Goal: Task Accomplishment & Management: Manage account settings

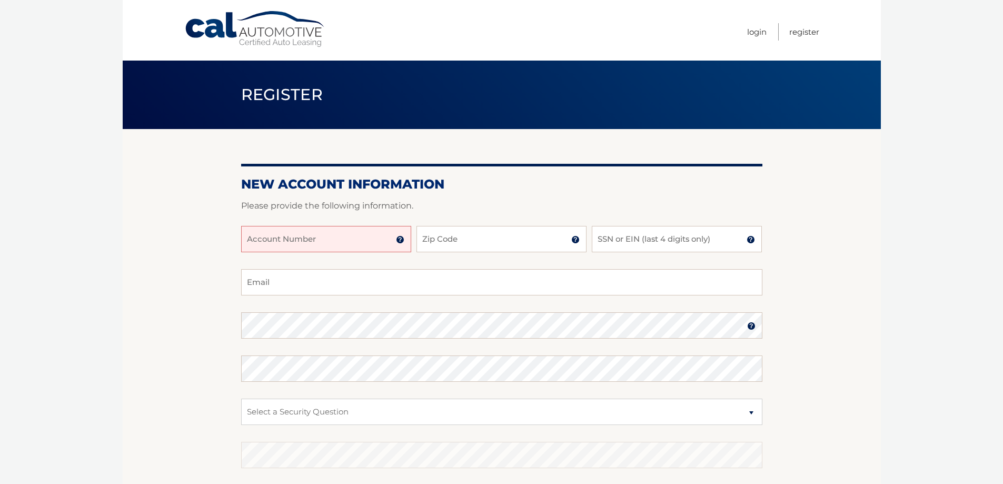
click at [377, 240] on input "Account Number" at bounding box center [326, 239] width 170 height 26
type input "44455997540"
click at [450, 242] on input "Zip Code" at bounding box center [502, 239] width 170 height 26
type input "10601"
click at [626, 242] on input "SSN or EIN (last 4 digits only)" at bounding box center [677, 239] width 170 height 26
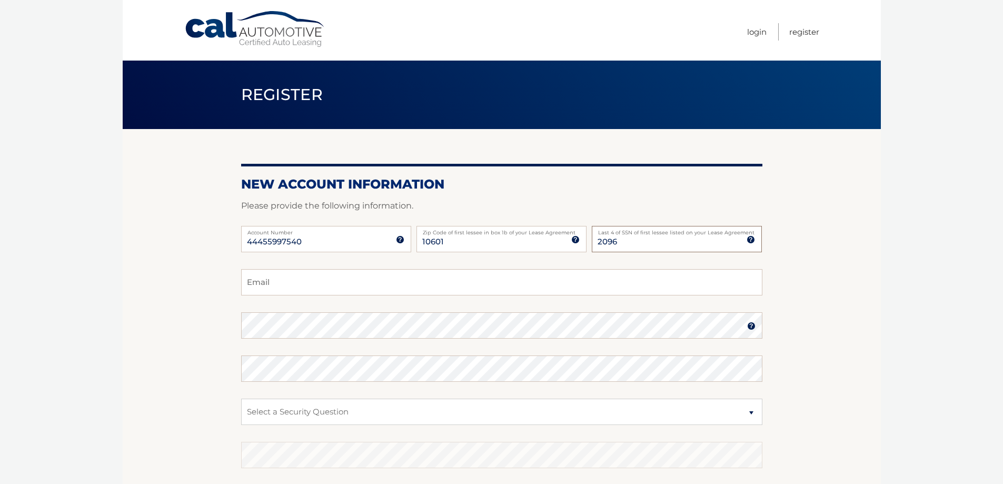
type input "2096"
click at [524, 288] on input "Email" at bounding box center [501, 282] width 521 height 26
type input "scohen@cocommunications.com"
click at [359, 410] on select "Select a Security Question What was the name of your elementary school? What is…" at bounding box center [501, 412] width 521 height 26
select select "3"
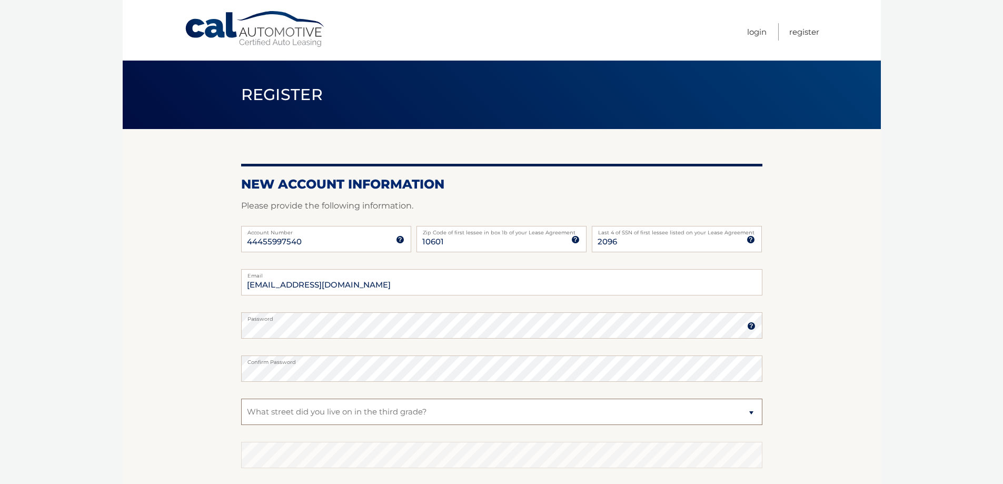
click at [241, 399] on select "Select a Security Question What was the name of your elementary school? What is…" at bounding box center [501, 412] width 521 height 26
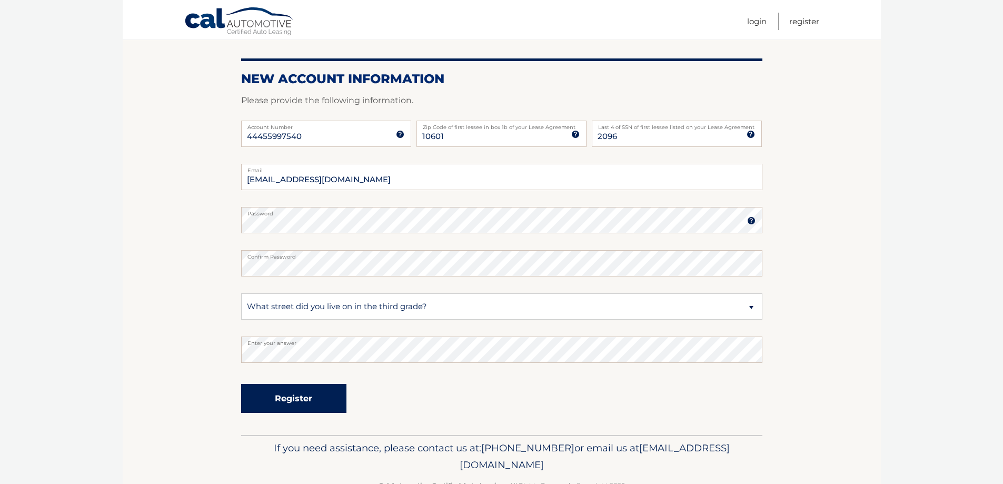
click at [310, 396] on button "Register" at bounding box center [293, 398] width 105 height 29
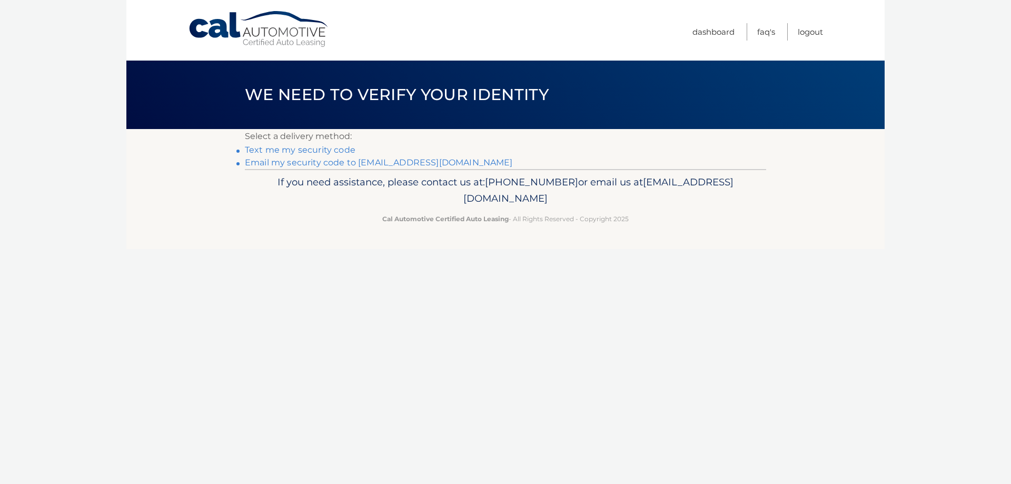
click at [306, 162] on link "Email my security code to [EMAIL_ADDRESS][DOMAIN_NAME]" at bounding box center [379, 162] width 268 height 10
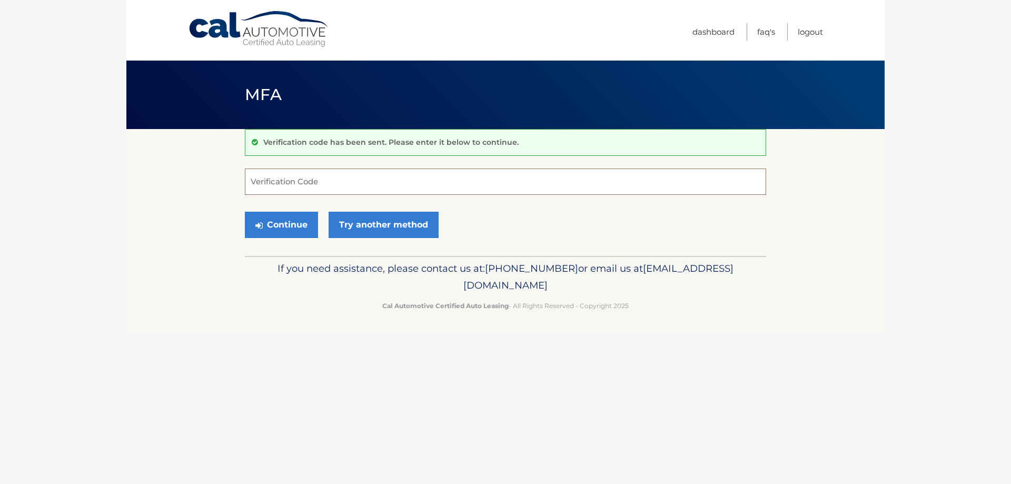
click at [299, 179] on input "Verification Code" at bounding box center [505, 182] width 521 height 26
click at [293, 188] on input "Verification Code" at bounding box center [505, 182] width 521 height 26
click at [361, 225] on link "Try another method" at bounding box center [384, 225] width 110 height 26
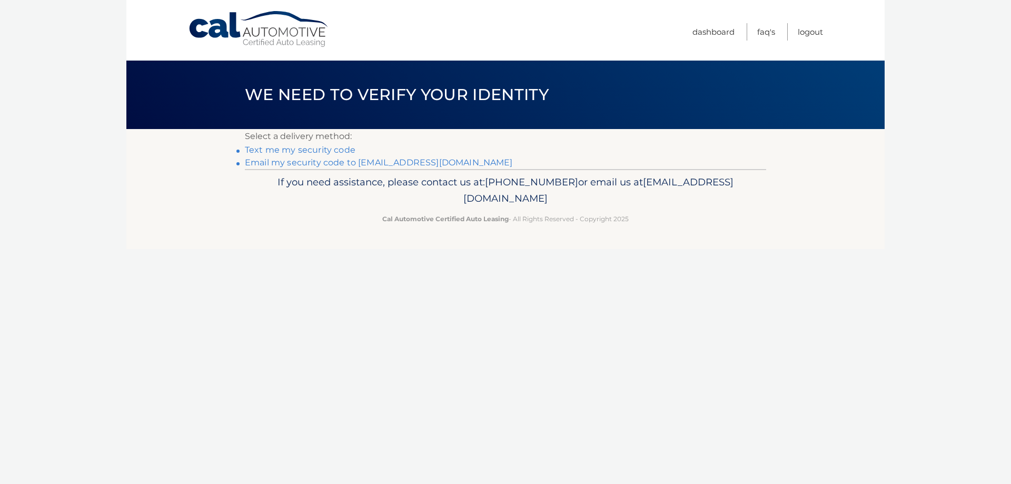
click at [290, 162] on link "Email my security code to [EMAIL_ADDRESS][DOMAIN_NAME]" at bounding box center [379, 162] width 268 height 10
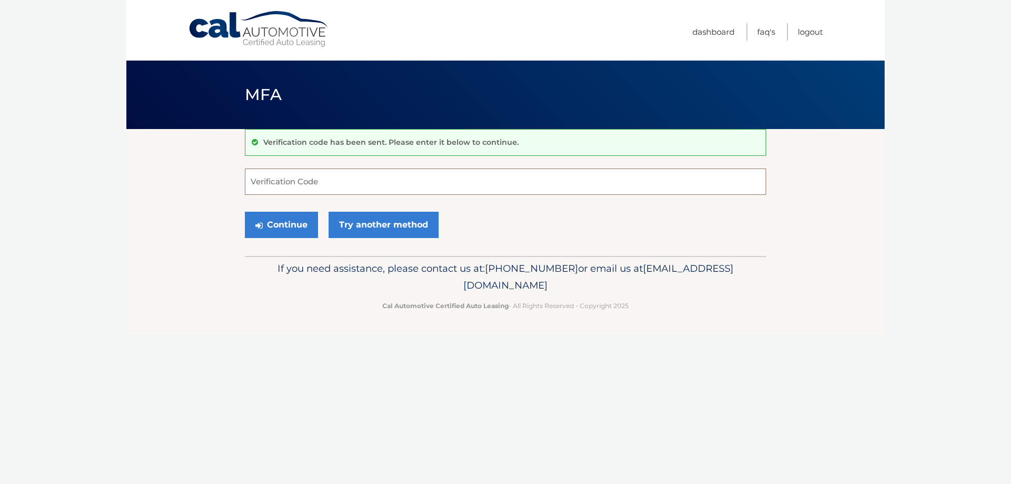
click at [345, 188] on input "Verification Code" at bounding box center [505, 182] width 521 height 26
type input "564340"
click at [293, 220] on button "Continue" at bounding box center [281, 225] width 73 height 26
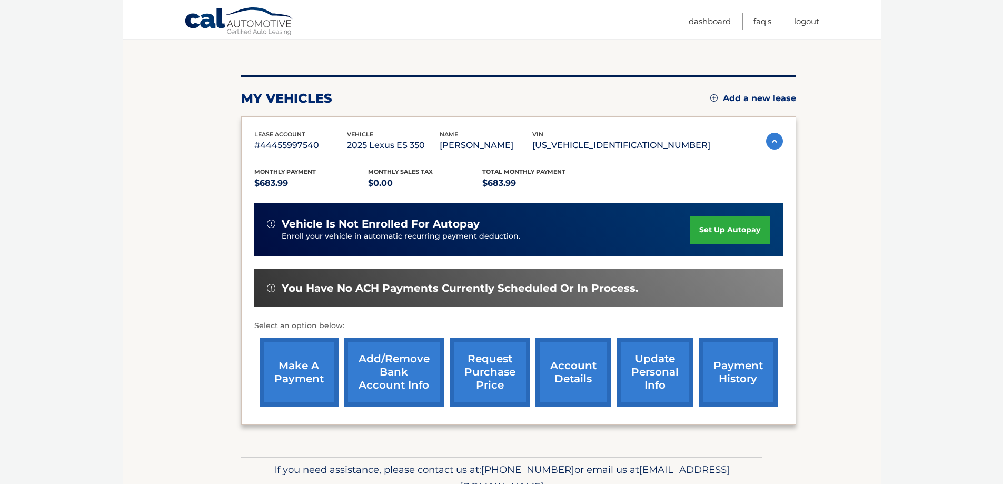
scroll to position [154, 0]
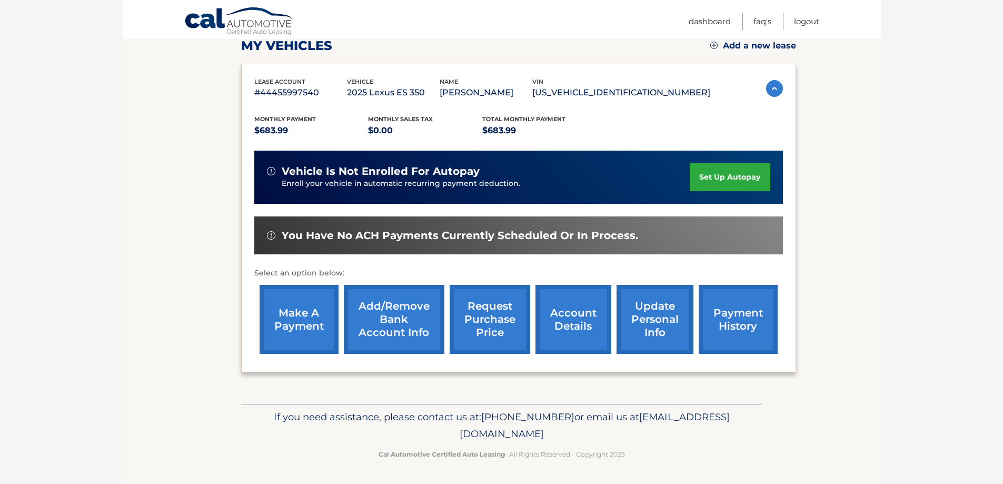
click at [287, 319] on link "make a payment" at bounding box center [299, 319] width 79 height 69
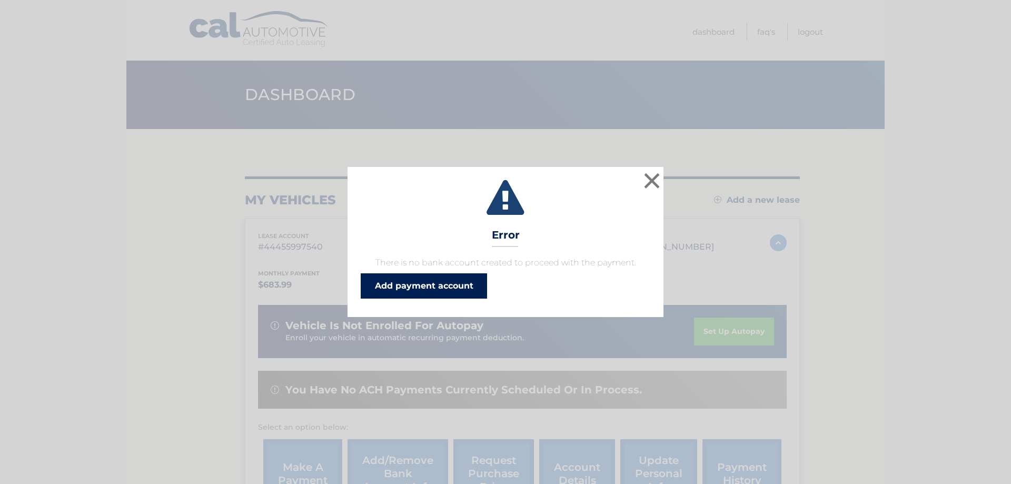
click at [443, 287] on link "Add payment account" at bounding box center [424, 285] width 126 height 25
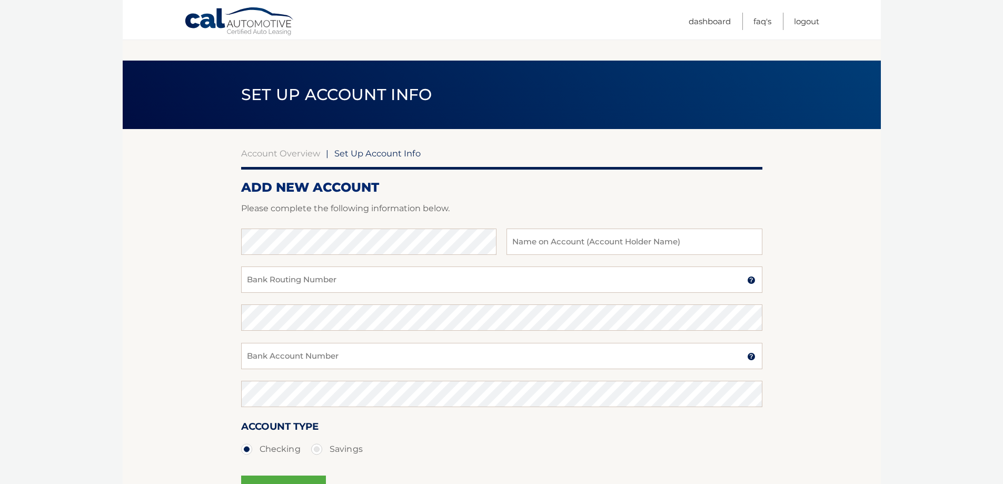
scroll to position [127, 0]
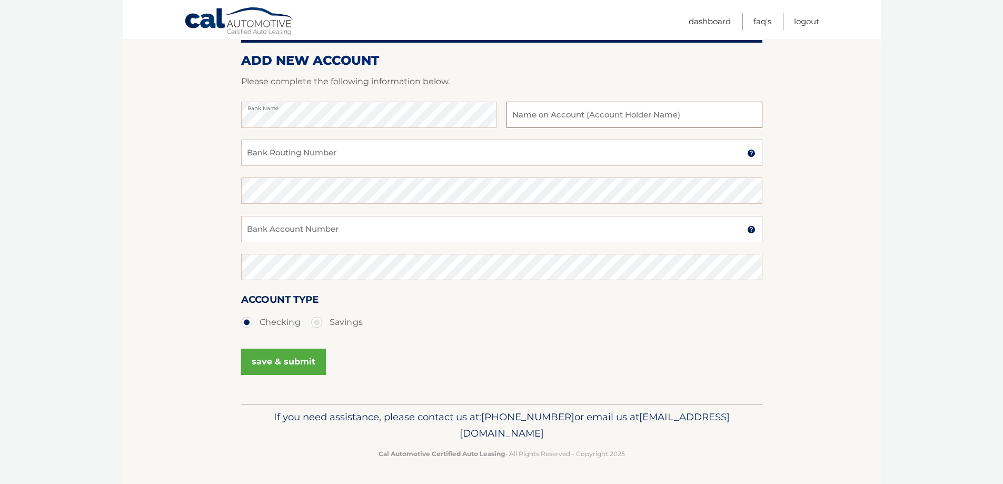
click at [533, 111] on input "text" at bounding box center [634, 115] width 255 height 26
click at [193, 122] on section "Account Overview | Set Up Account Info ADD NEW ACCOUNT Please complete the foll…" at bounding box center [502, 203] width 758 height 402
click at [521, 110] on input "text" at bounding box center [634, 115] width 255 height 26
type input "Co-Communications, Inc."
click at [582, 154] on input "Bank Routing Number" at bounding box center [501, 153] width 521 height 26
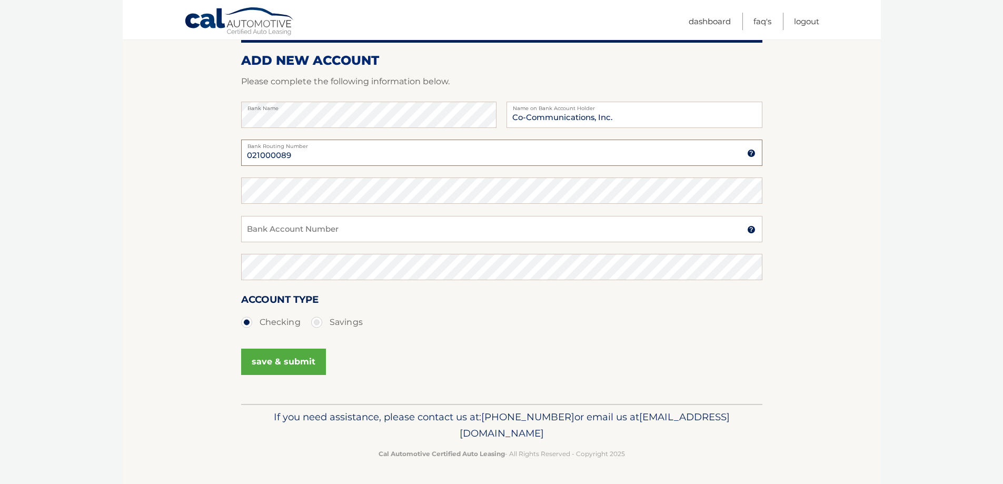
type input "021000089"
click at [480, 225] on input "Bank Account Number" at bounding box center [501, 229] width 521 height 26
type input "5028934"
click at [278, 359] on button "save & submit" at bounding box center [283, 362] width 85 height 26
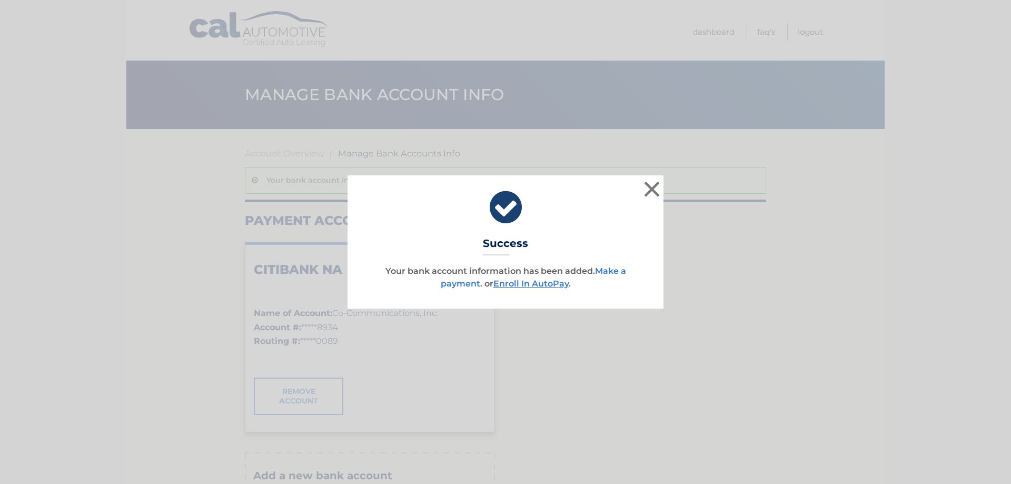
click at [615, 270] on link "Make a payment" at bounding box center [533, 277] width 185 height 23
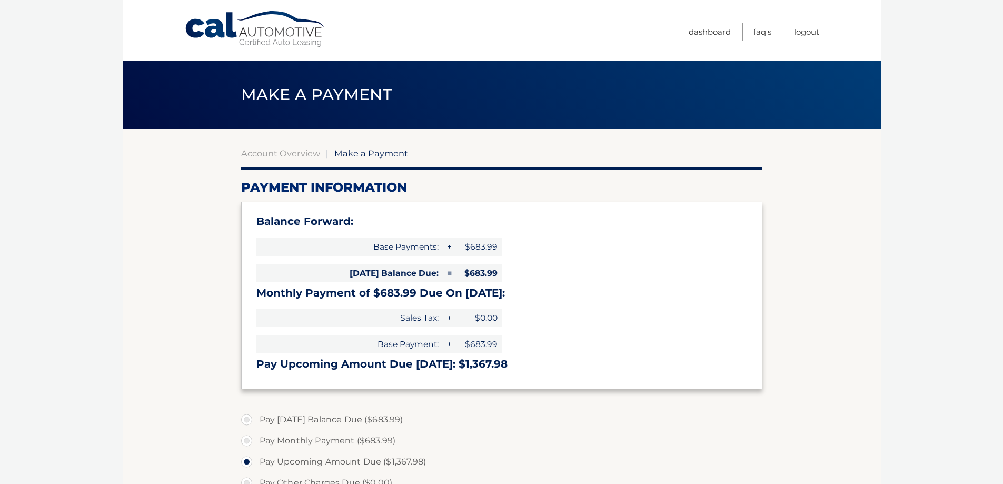
select select "ZDc0NTYzZjAtMzRhNS00NDhiLWIxZDMtZTE0OWU2OTMxZWYx"
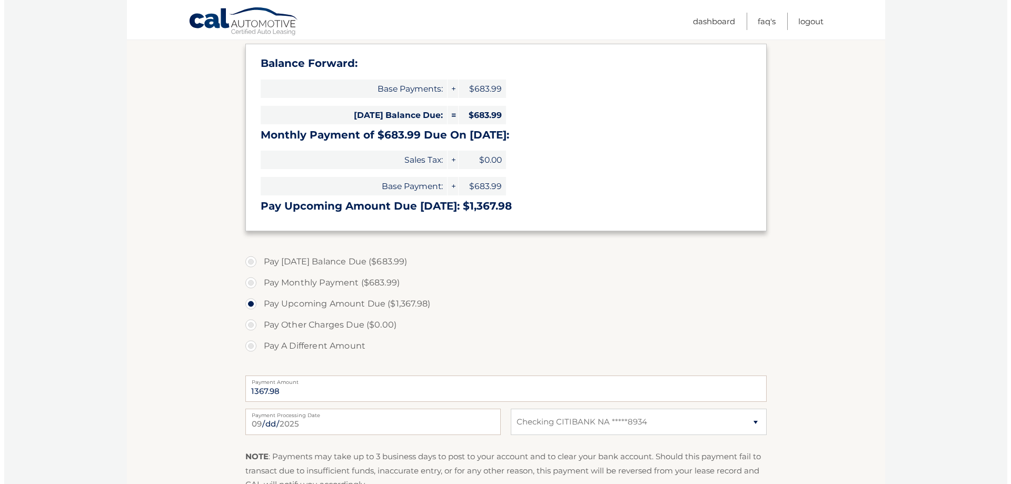
scroll to position [313, 0]
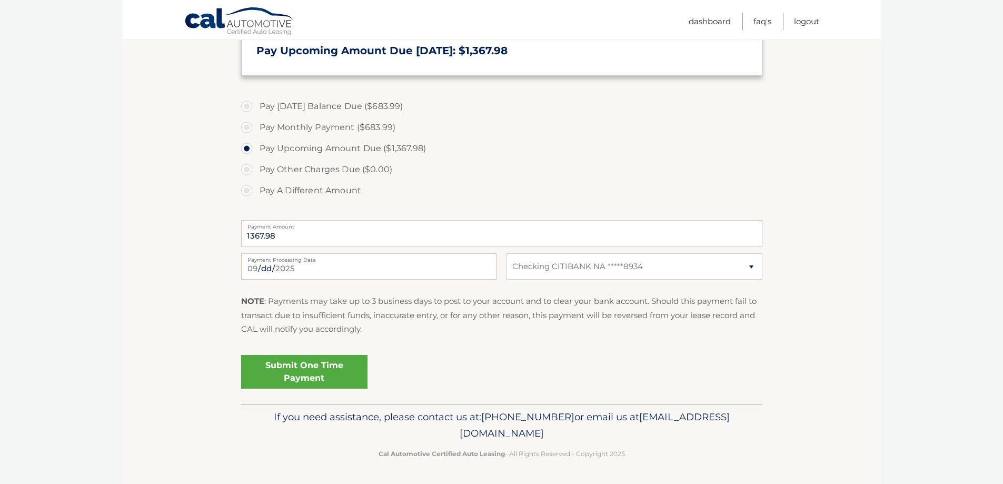
click at [246, 106] on label "Pay Today's Balance Due ($683.99)" at bounding box center [501, 106] width 521 height 21
click at [246, 106] on input "Pay Today's Balance Due ($683.99)" at bounding box center [250, 104] width 11 height 17
radio input "true"
type input "683.99"
click at [294, 364] on link "Submit One Time Payment" at bounding box center [304, 372] width 126 height 34
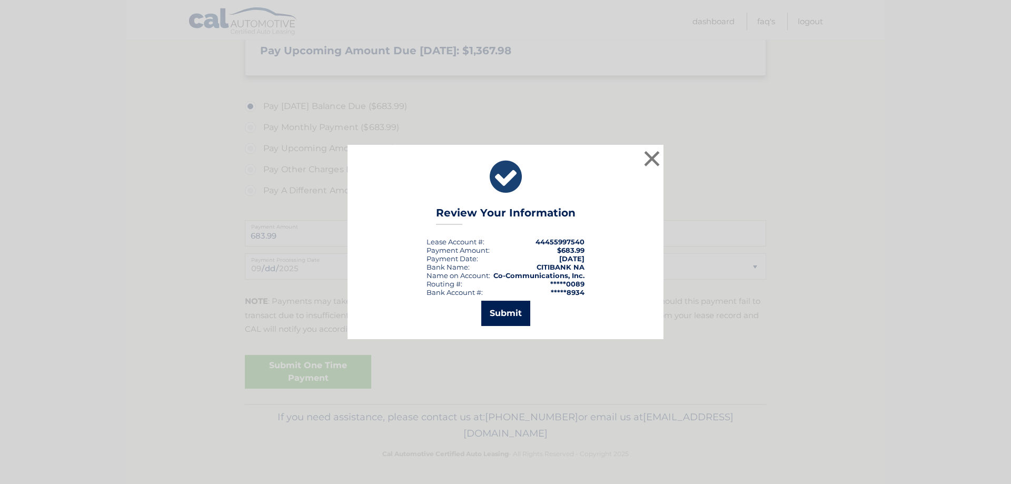
click at [506, 314] on button "Submit" at bounding box center [505, 313] width 49 height 25
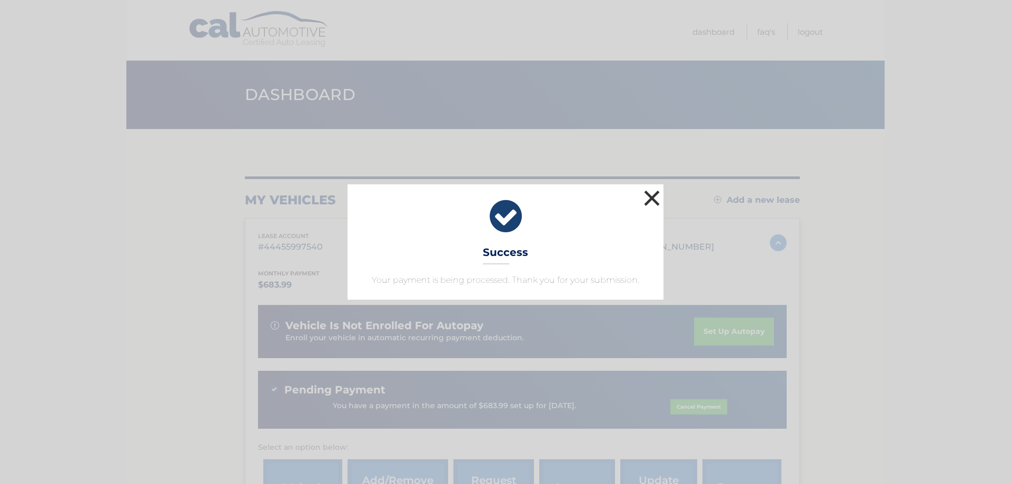
click at [650, 195] on button "×" at bounding box center [651, 197] width 21 height 21
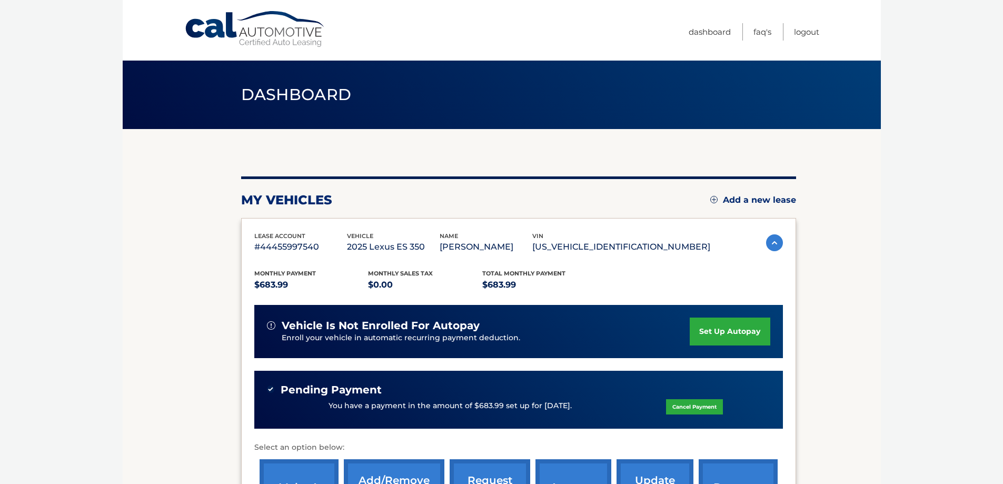
click at [713, 332] on link "set up autopay" at bounding box center [730, 332] width 80 height 28
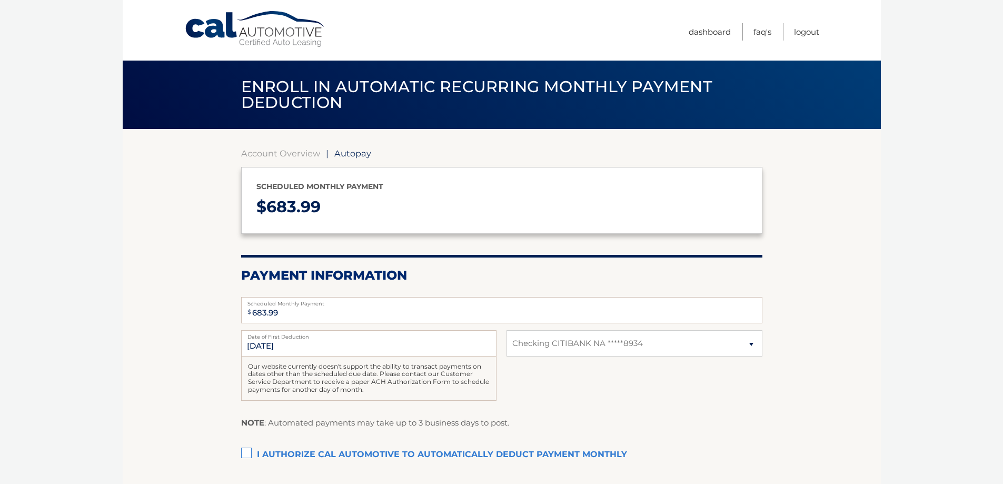
select select "ZDc0NTYzZjAtMzRhNS00NDhiLWIxZDMtZTE0OWU2OTMxZWYx"
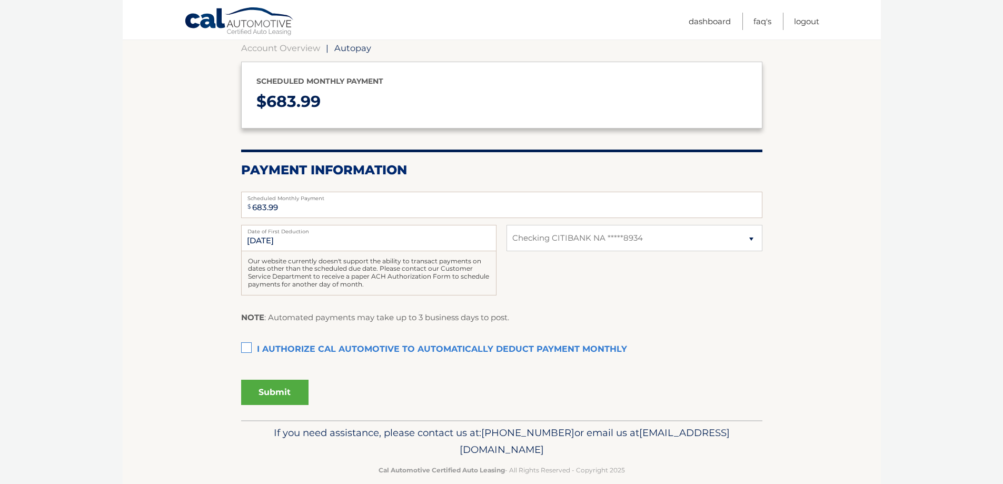
click at [244, 347] on label "I authorize cal automotive to automatically deduct payment monthly This checkbo…" at bounding box center [501, 349] width 521 height 21
click at [0, 0] on input "I authorize cal automotive to automatically deduct payment monthly This checkbo…" at bounding box center [0, 0] width 0 height 0
click at [744, 239] on select "Select Bank Account Checking CITIBANK NA *****8934" at bounding box center [634, 238] width 255 height 26
click at [507, 225] on select "Select Bank Account Checking CITIBANK NA *****8934" at bounding box center [634, 238] width 255 height 26
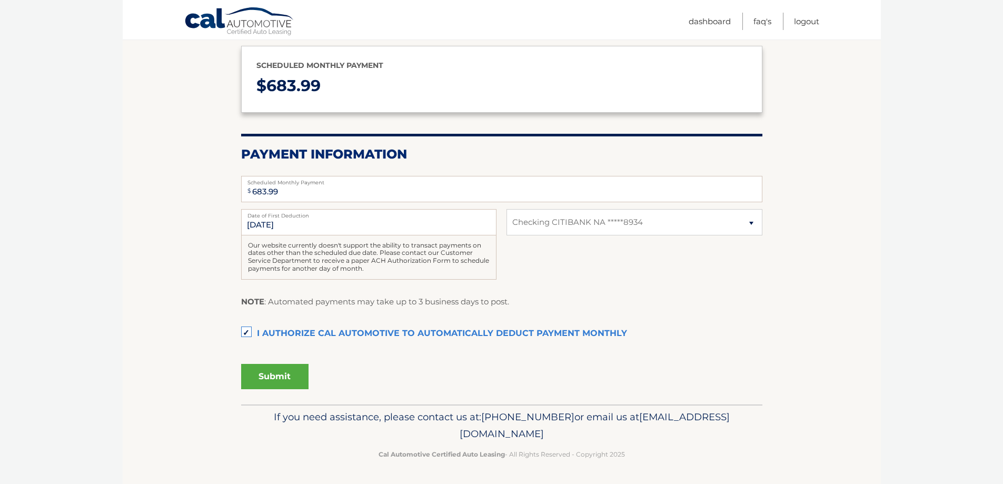
click at [260, 380] on button "Submit" at bounding box center [274, 376] width 67 height 25
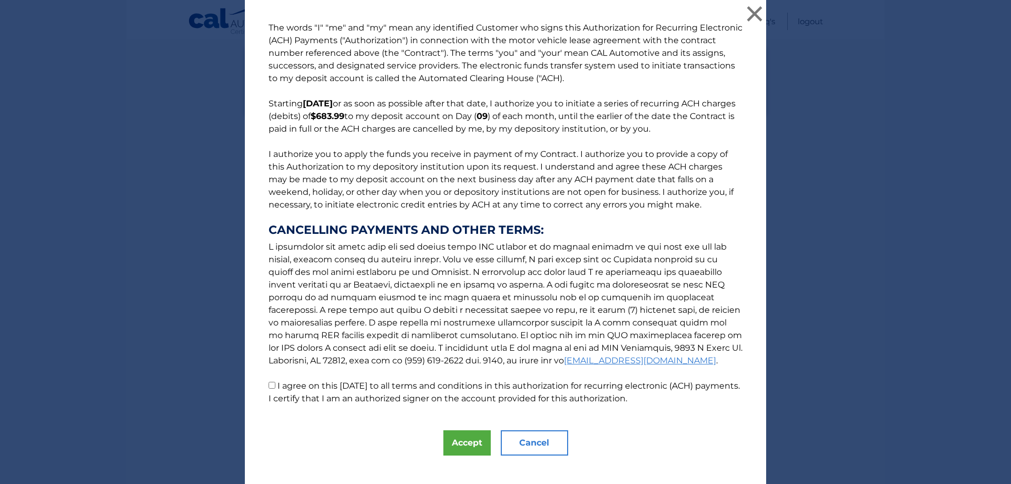
scroll to position [14, 0]
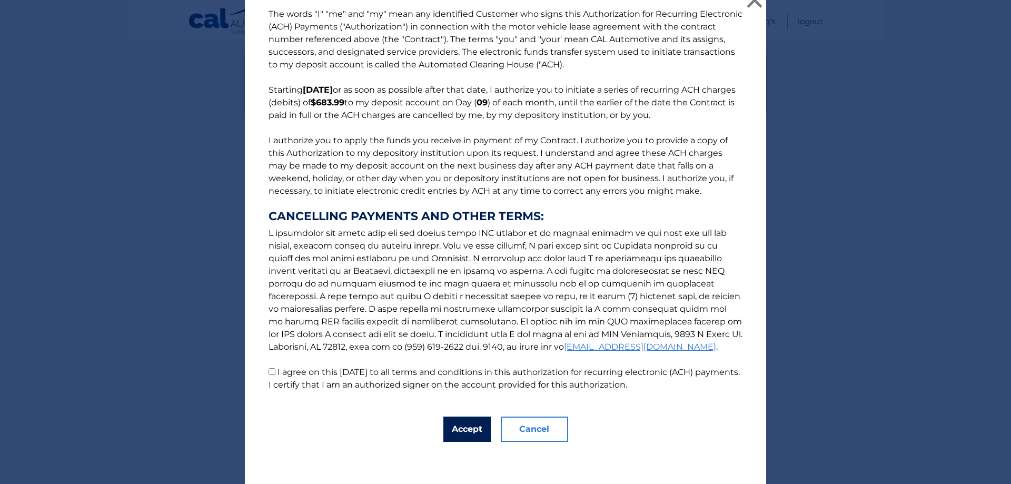
click at [456, 432] on button "Accept" at bounding box center [466, 429] width 47 height 25
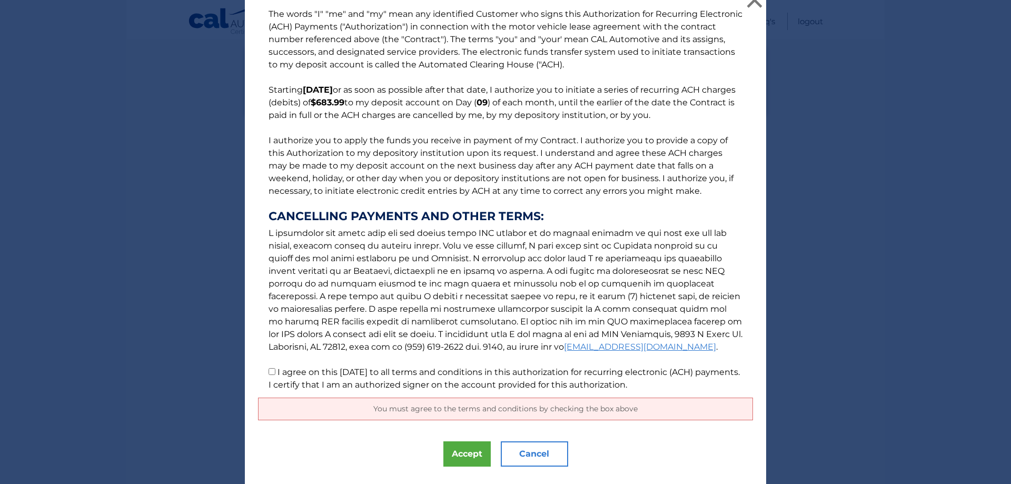
click at [269, 372] on input "I agree on this 09/30/2025 to all terms and conditions in this authorization fo…" at bounding box center [272, 371] width 7 height 7
checkbox input "true"
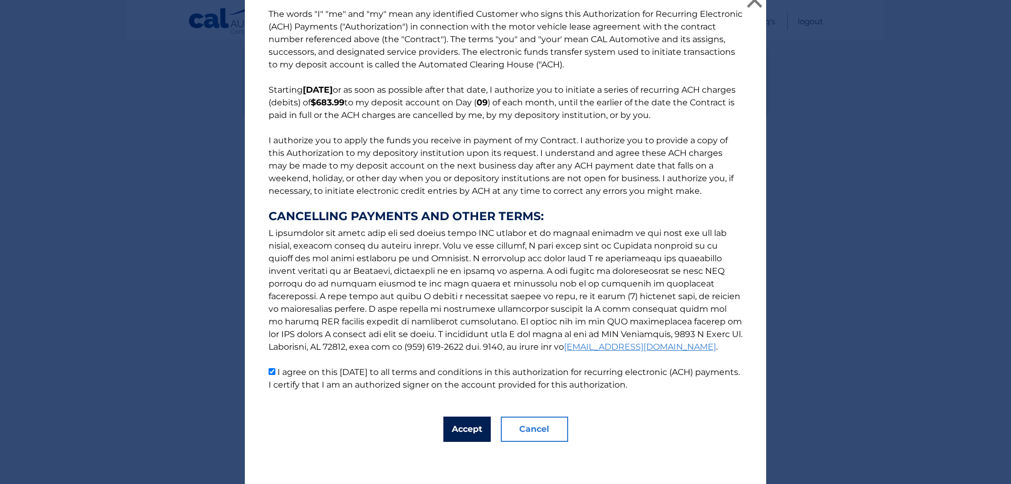
click at [459, 432] on button "Accept" at bounding box center [466, 429] width 47 height 25
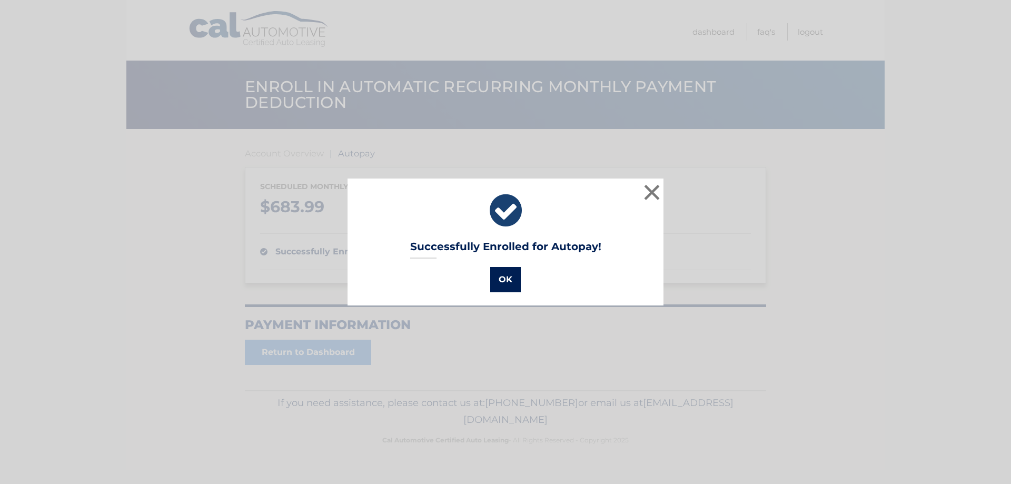
click at [508, 282] on button "OK" at bounding box center [505, 279] width 31 height 25
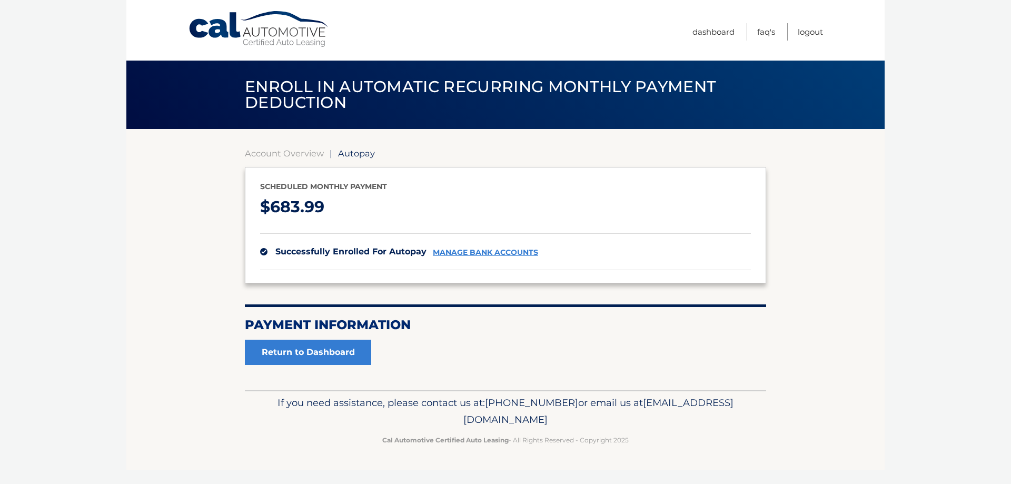
click at [496, 253] on link "manage bank accounts" at bounding box center [485, 252] width 105 height 9
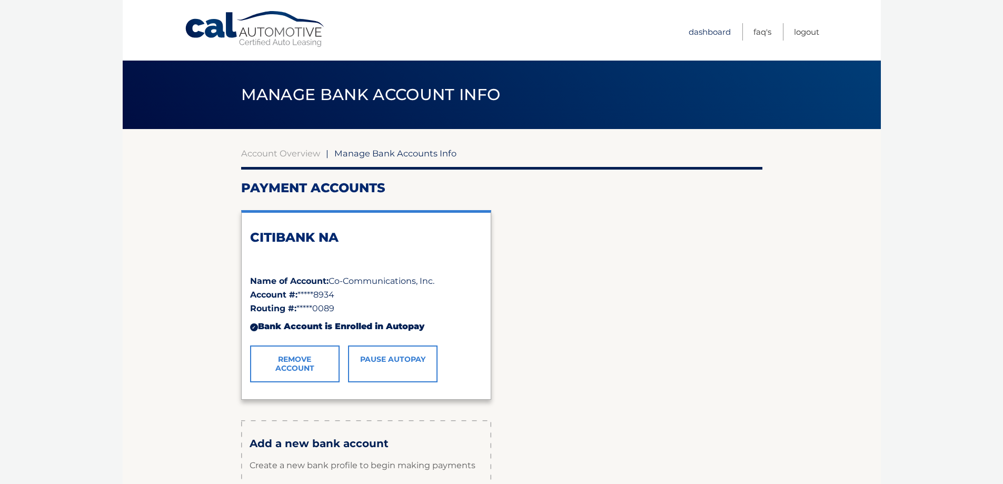
click at [714, 33] on link "Dashboard" at bounding box center [710, 31] width 42 height 17
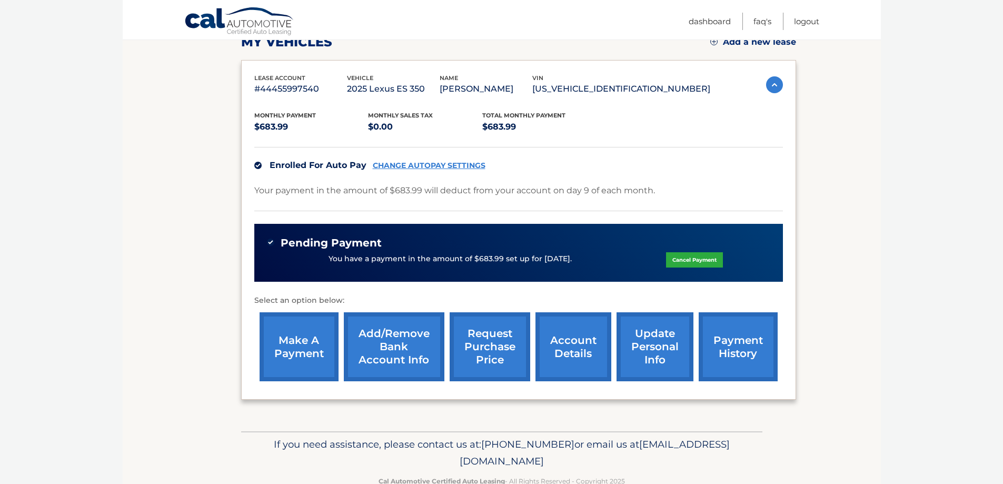
scroll to position [185, 0]
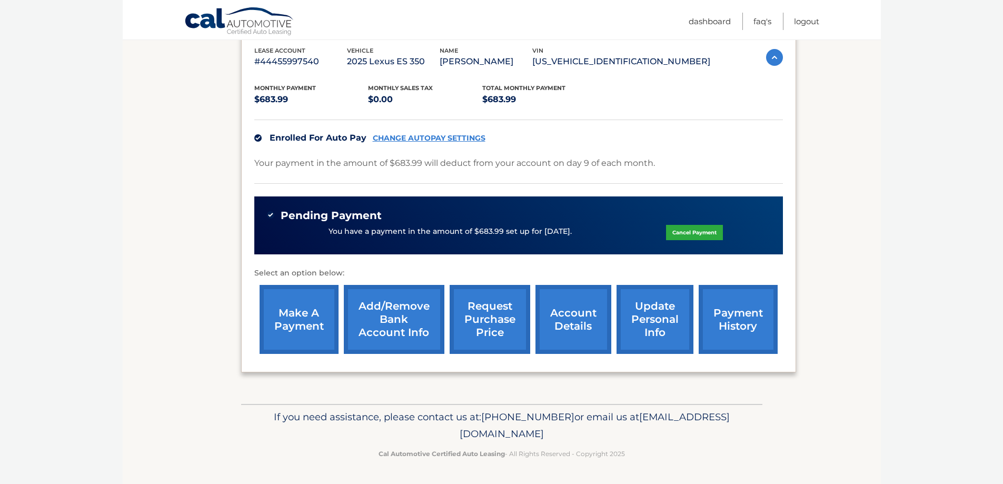
click at [669, 322] on link "update personal info" at bounding box center [655, 319] width 77 height 69
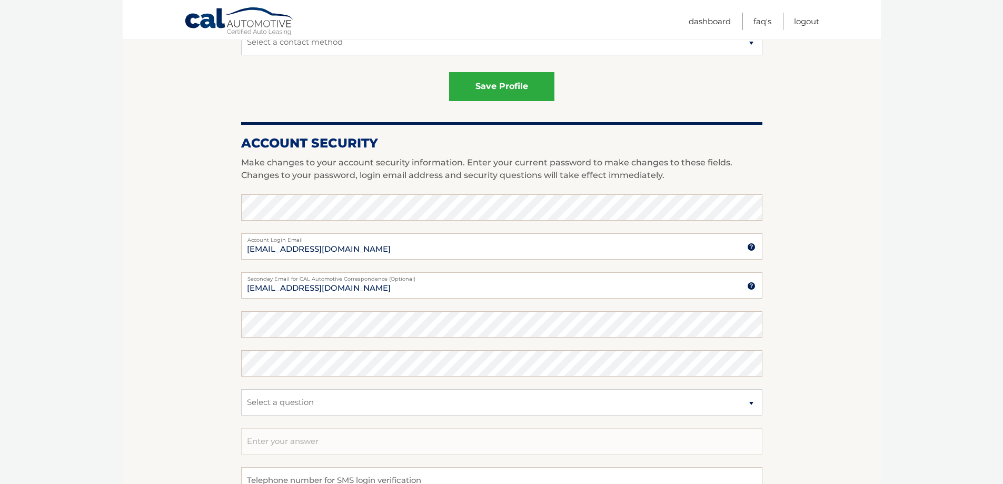
scroll to position [421, 0]
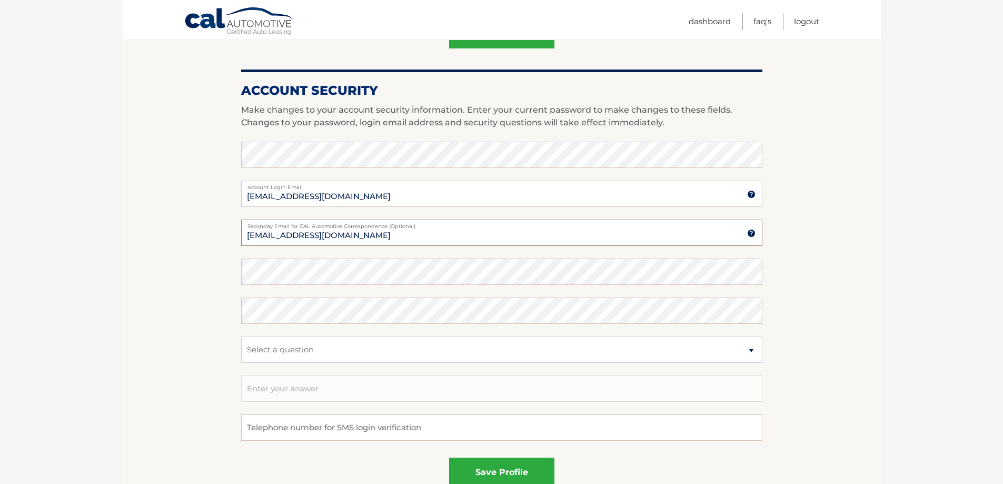
drag, startPoint x: 403, startPoint y: 234, endPoint x: 224, endPoint y: 234, distance: 179.0
click at [224, 234] on section "Account Overview | Edit Profile account information [STREET_ADDRESS] Address [G…" at bounding box center [502, 114] width 758 height 813
type input "nnezaj@cocommunications.com"
click at [211, 328] on section "Account Overview | Edit Profile account information 25 North Lexington Ave Stre…" at bounding box center [502, 114] width 758 height 813
click at [266, 350] on select "Select a question What was the name of your elementary school? What is your mot…" at bounding box center [501, 350] width 521 height 26
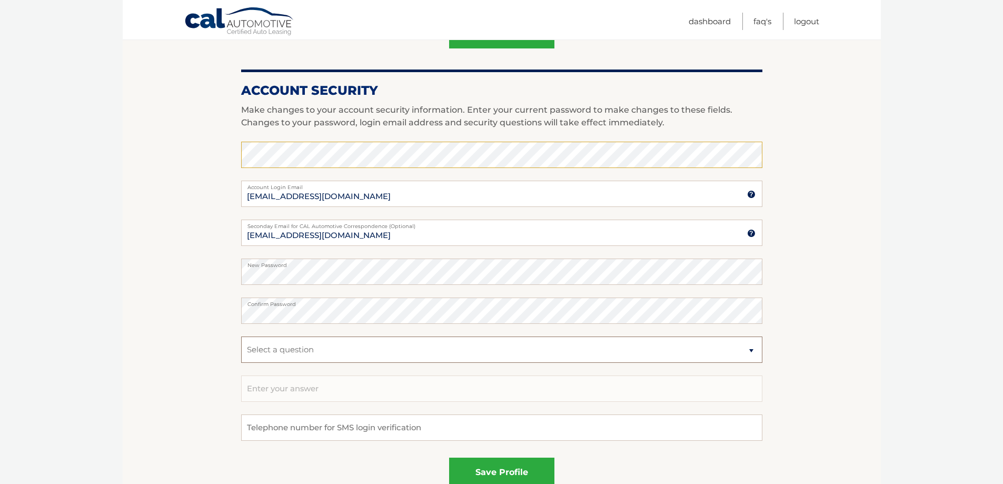
select select "3"
click at [241, 337] on select "Select a question What was the name of your elementary school? What is your mot…" at bounding box center [501, 350] width 521 height 26
click at [294, 393] on input "text" at bounding box center [501, 388] width 521 height 26
type input "bellwood"
click at [481, 469] on button "save profile" at bounding box center [501, 472] width 105 height 29
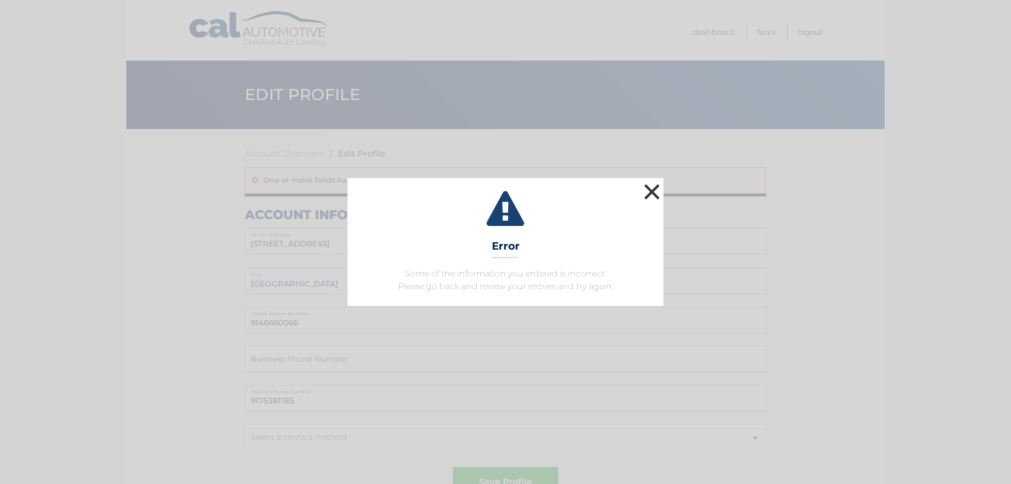
click at [656, 196] on button "×" at bounding box center [651, 191] width 21 height 21
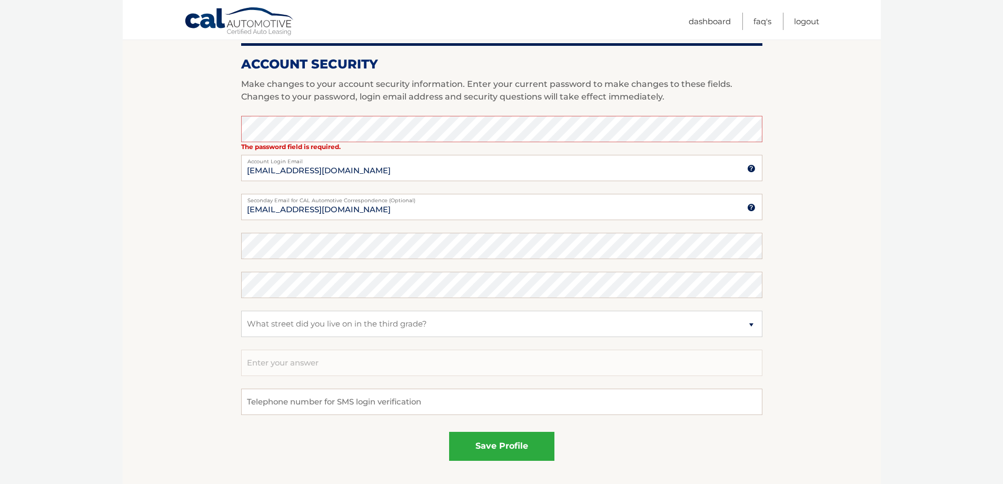
scroll to position [527, 0]
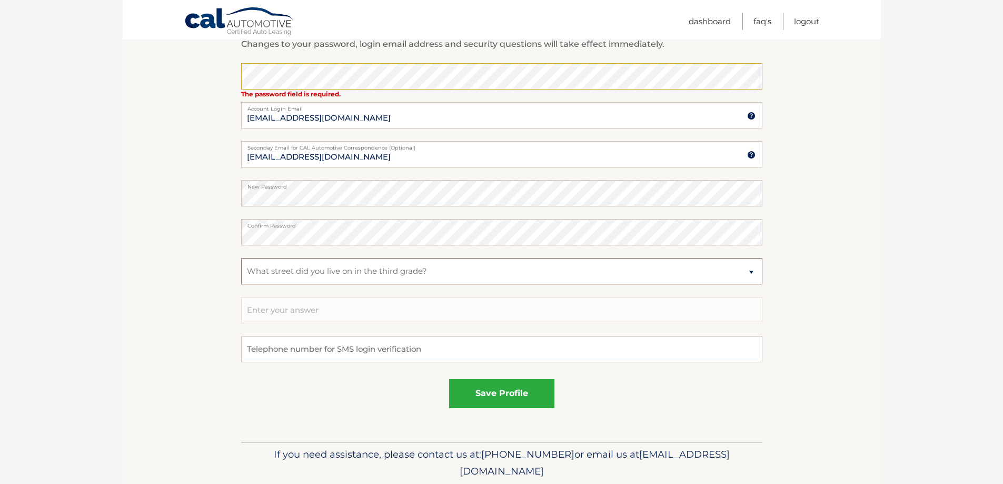
click at [261, 268] on select "Select a question What was the name of your elementary school? What is your mot…" at bounding box center [501, 271] width 521 height 26
click at [241, 258] on select "Select a question What was the name of your elementary school? What is your mot…" at bounding box center [501, 271] width 521 height 26
click at [291, 314] on input "text" at bounding box center [501, 310] width 521 height 26
type input "Bellwood"
type input "[PHONE_NUMBER]"
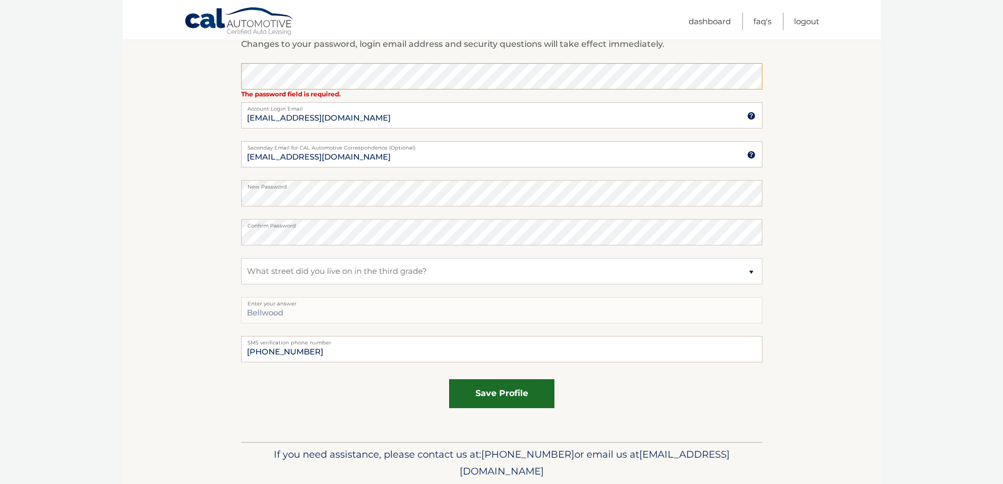
click at [493, 392] on button "save profile" at bounding box center [501, 393] width 105 height 29
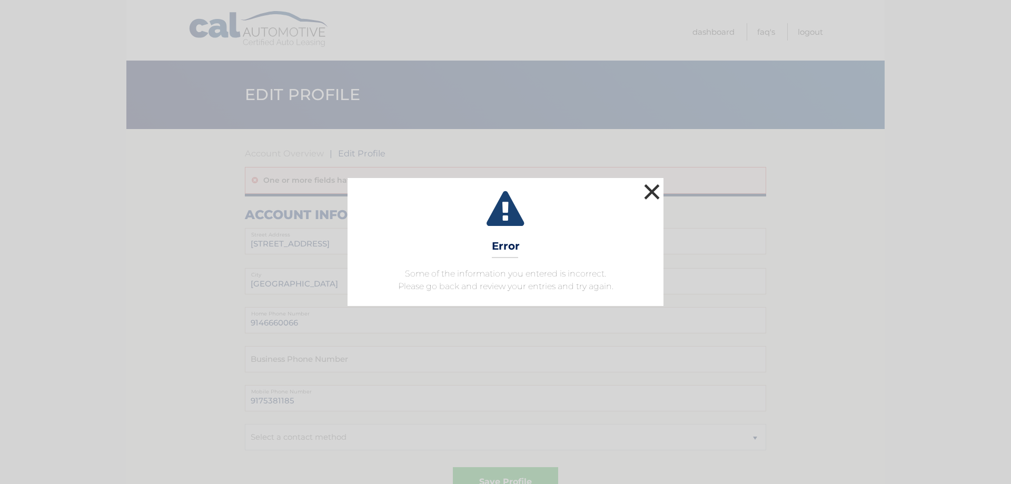
click at [656, 193] on button "×" at bounding box center [651, 191] width 21 height 21
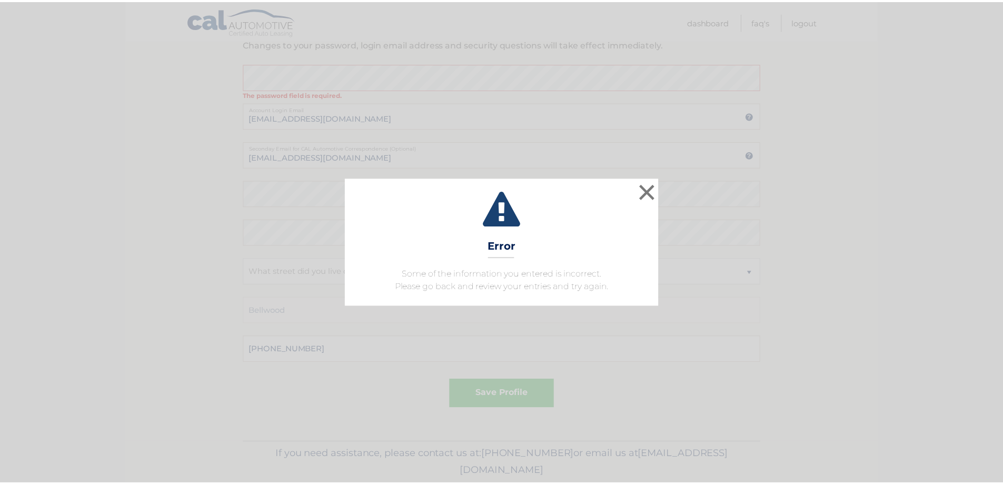
scroll to position [527, 0]
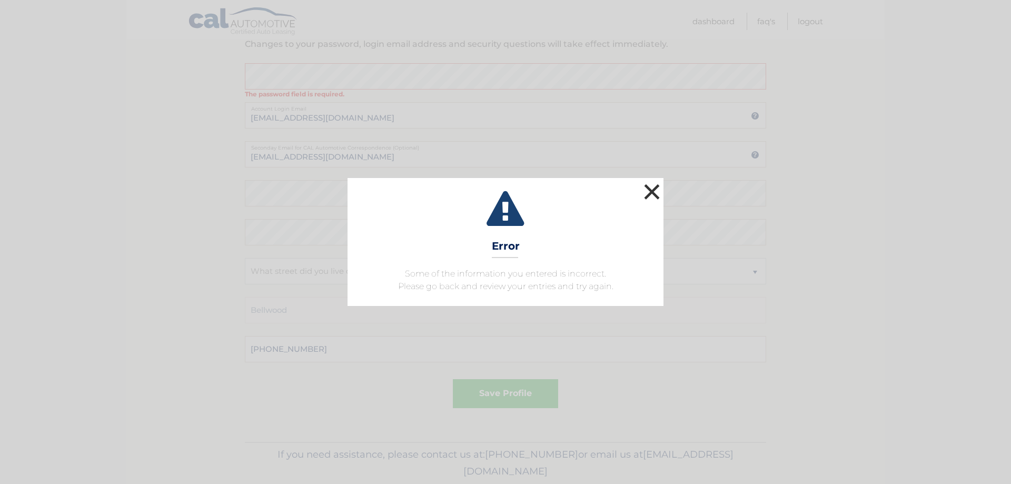
click at [650, 191] on button "×" at bounding box center [651, 191] width 21 height 21
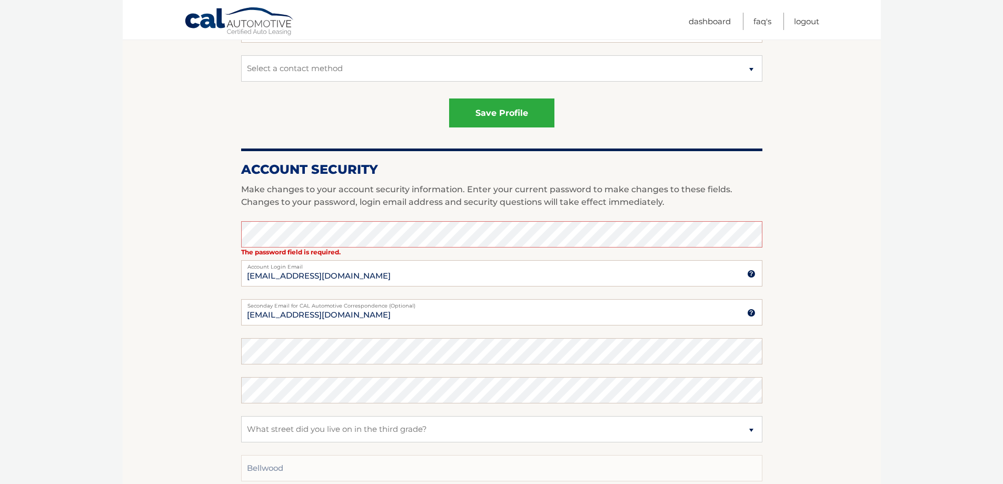
scroll to position [263, 0]
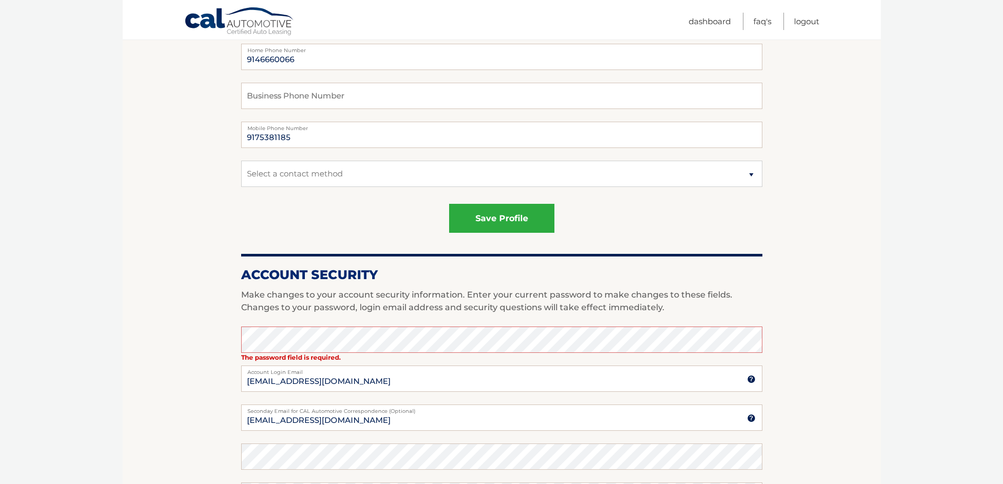
click at [247, 24] on link "Cal Automotive" at bounding box center [239, 22] width 111 height 31
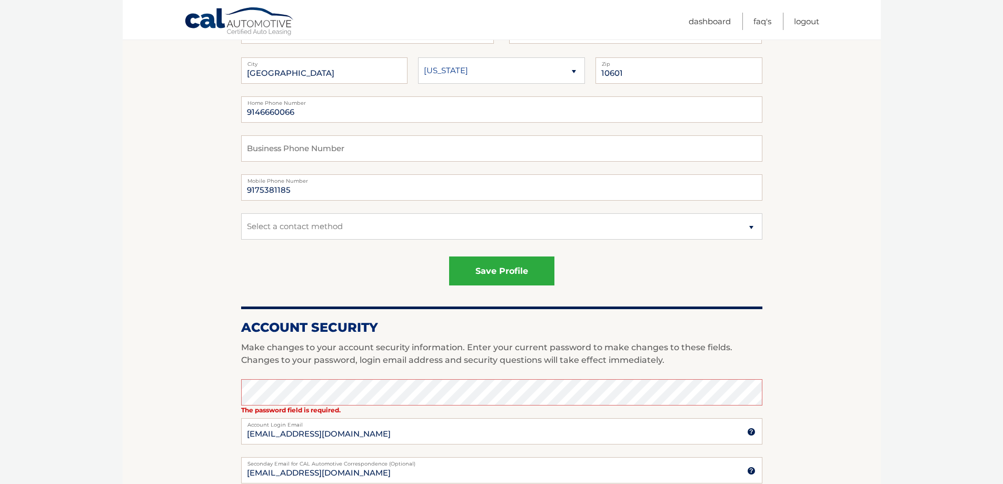
scroll to position [0, 0]
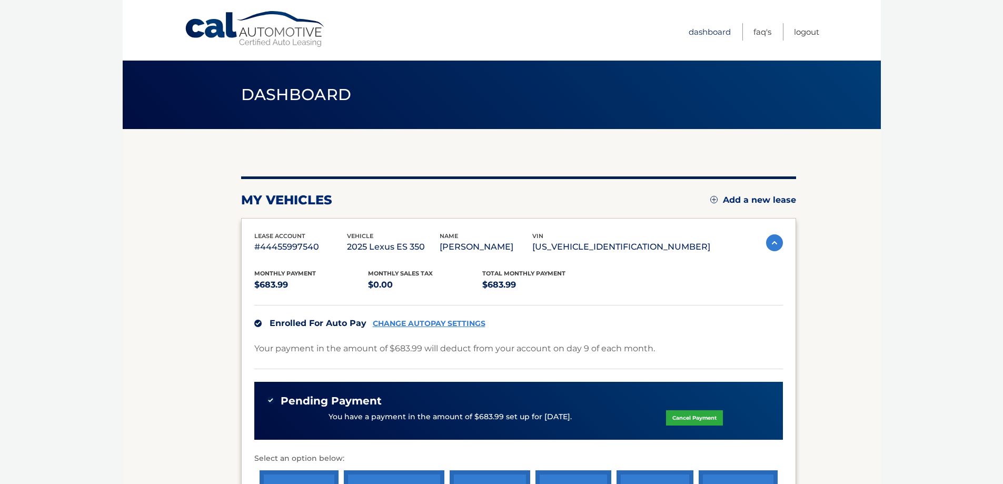
click at [708, 31] on link "Dashboard" at bounding box center [710, 31] width 42 height 17
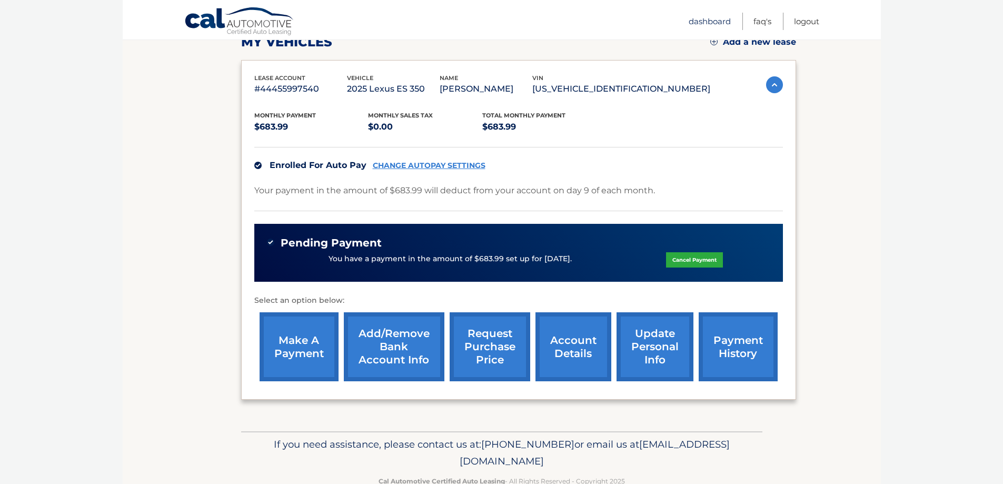
scroll to position [185, 0]
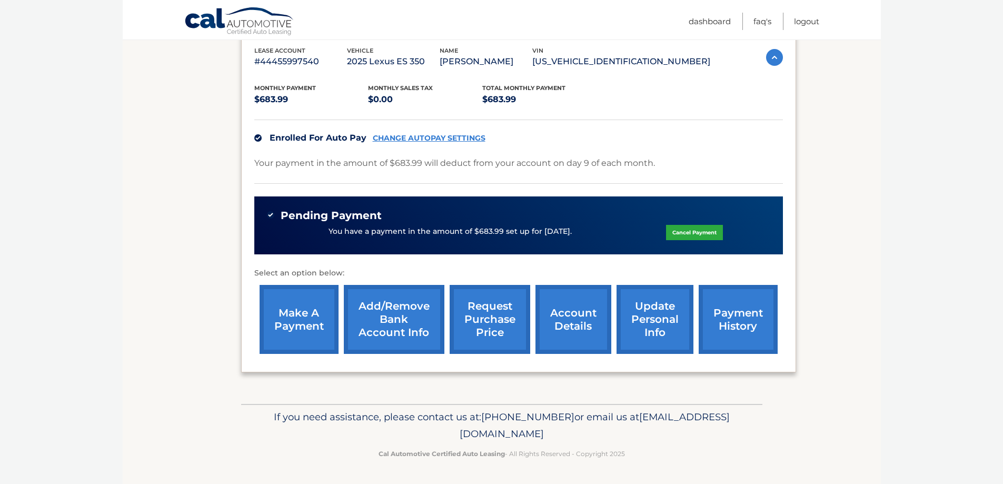
click at [384, 329] on link "Add/Remove bank account info" at bounding box center [394, 319] width 101 height 69
click at [737, 315] on link "payment history" at bounding box center [738, 319] width 79 height 69
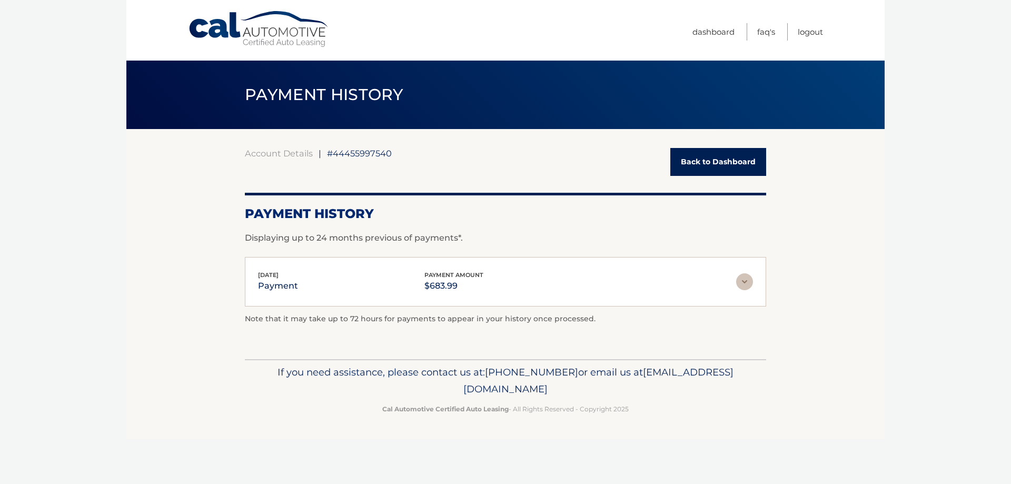
click at [746, 281] on img at bounding box center [744, 281] width 17 height 17
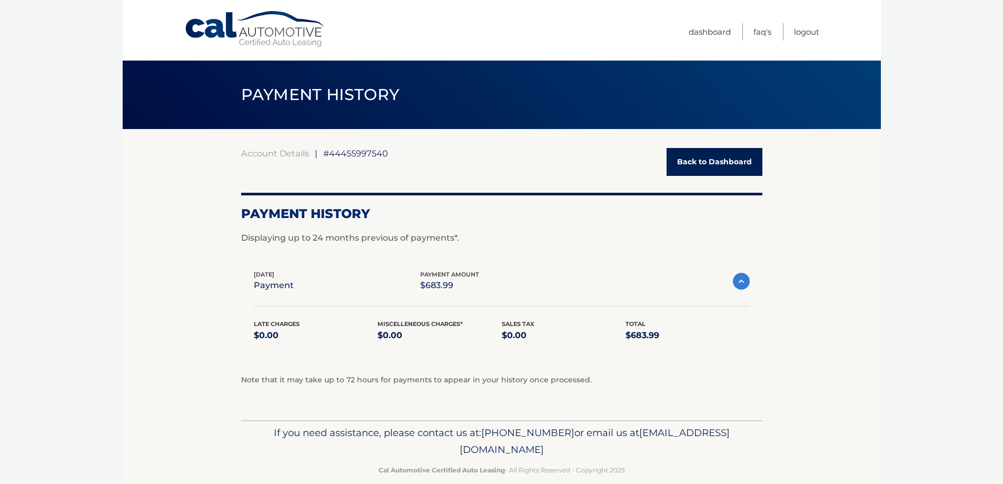
click at [746, 281] on img at bounding box center [741, 281] width 17 height 17
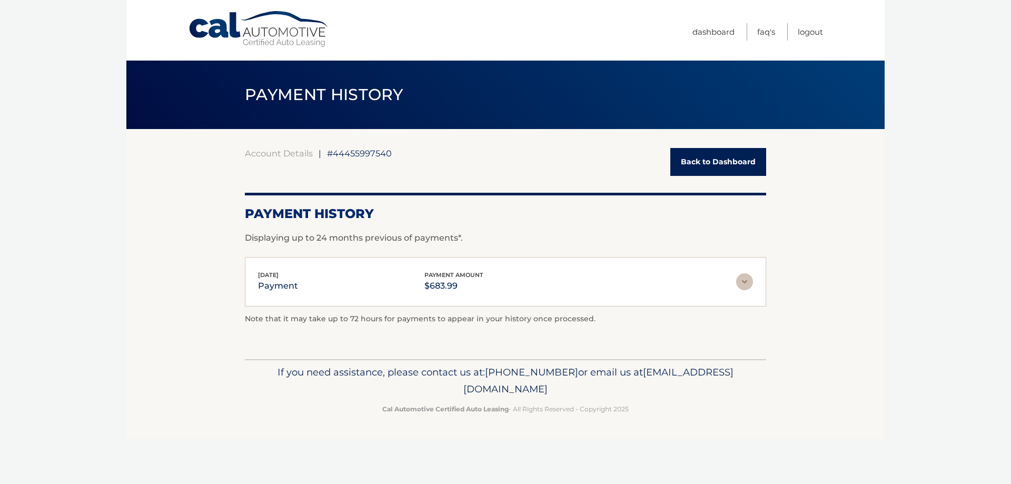
click at [697, 153] on link "Back to Dashboard" at bounding box center [718, 162] width 96 height 28
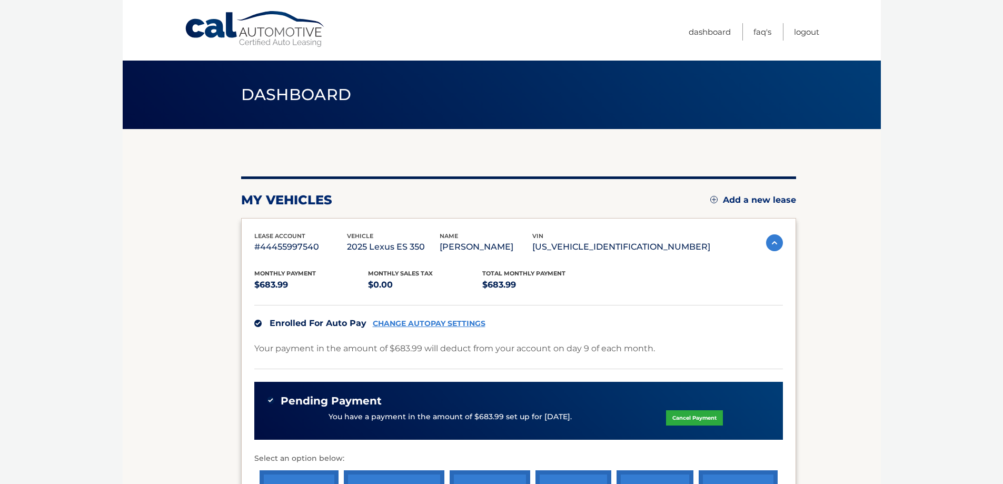
scroll to position [185, 0]
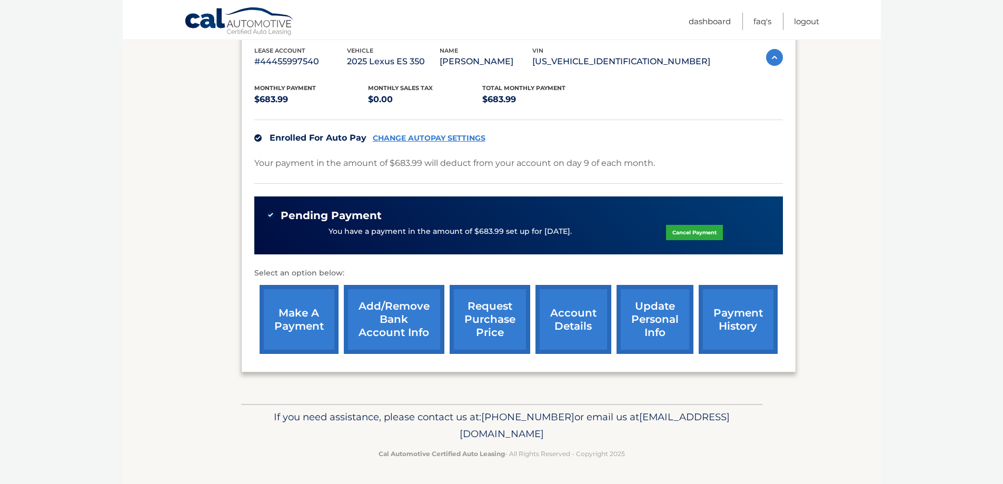
click at [640, 322] on link "update personal info" at bounding box center [655, 319] width 77 height 69
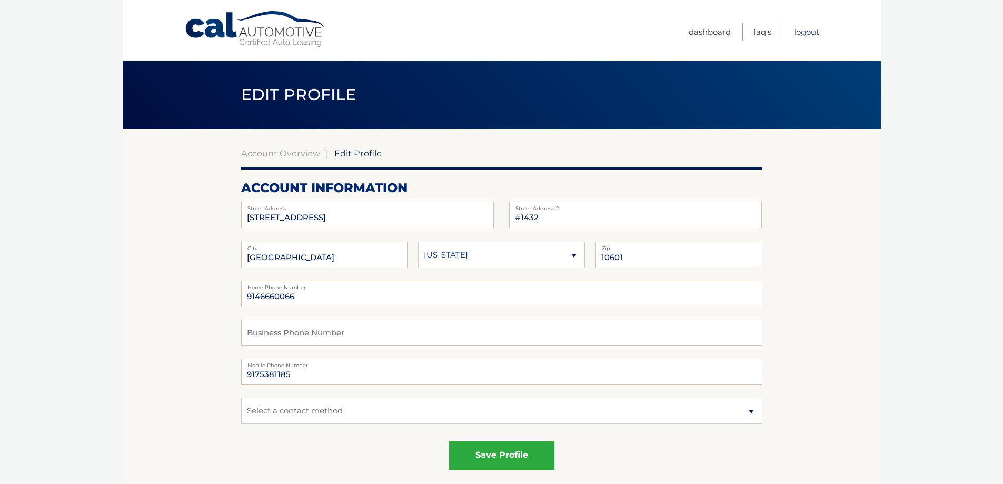
click at [807, 31] on link "Logout" at bounding box center [806, 31] width 25 height 17
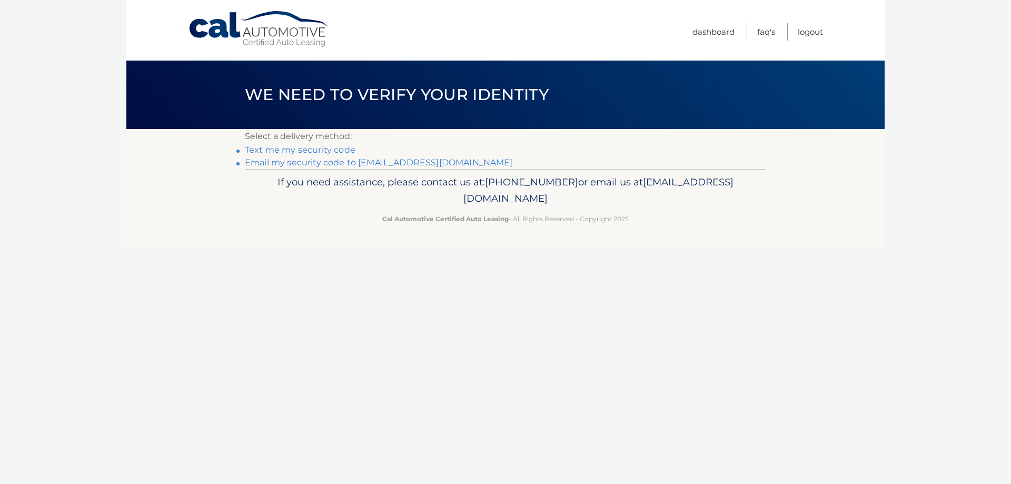
click at [320, 163] on link "Email my security code to [EMAIL_ADDRESS][DOMAIN_NAME]" at bounding box center [379, 162] width 268 height 10
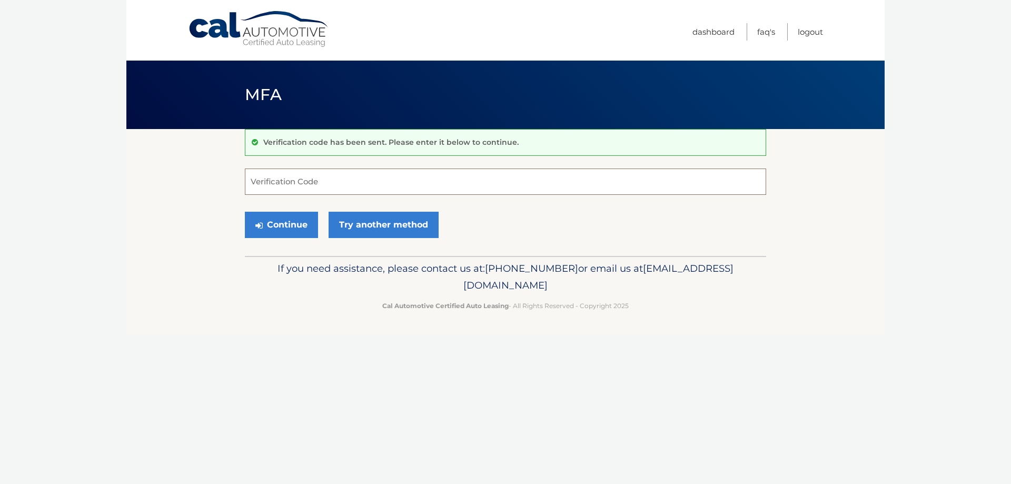
click at [345, 180] on input "Verification Code" at bounding box center [505, 182] width 521 height 26
type input "828612"
click at [298, 226] on button "Continue" at bounding box center [281, 225] width 73 height 26
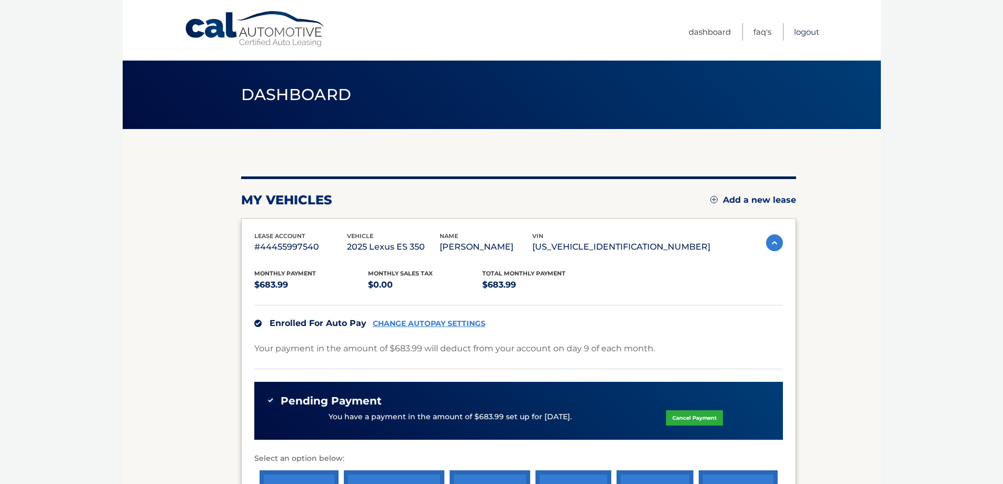
click at [805, 31] on link "Logout" at bounding box center [806, 31] width 25 height 17
